Goal: Find specific page/section: Find specific page/section

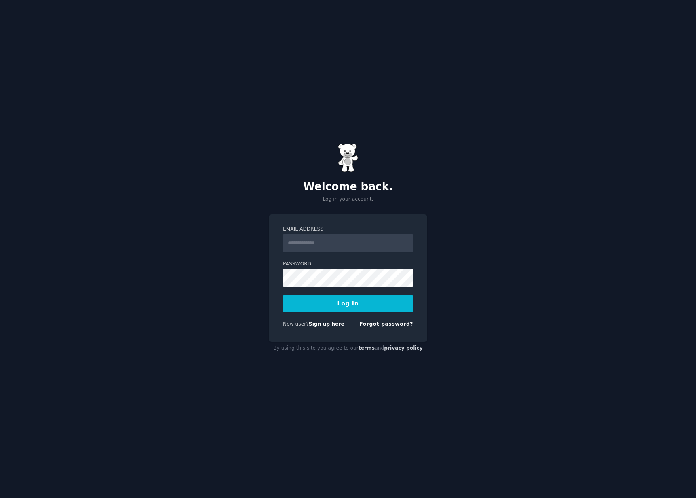
type input "**********"
click at [351, 302] on button "Log In" at bounding box center [348, 303] width 130 height 17
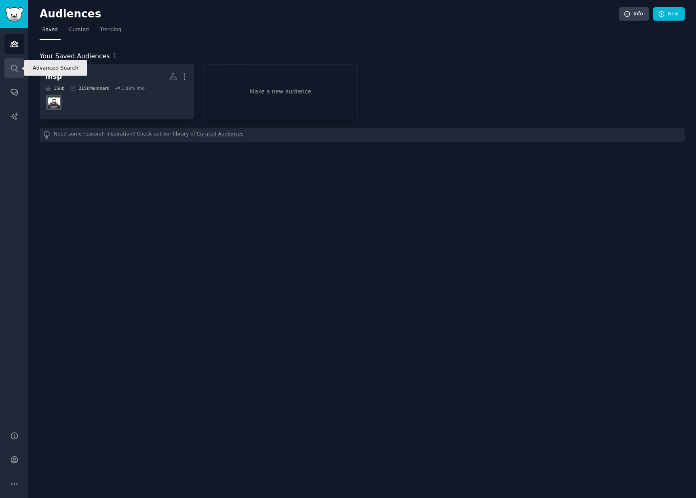
click at [13, 68] on icon "Sidebar" at bounding box center [14, 68] width 8 height 8
